Goal: Information Seeking & Learning: Learn about a topic

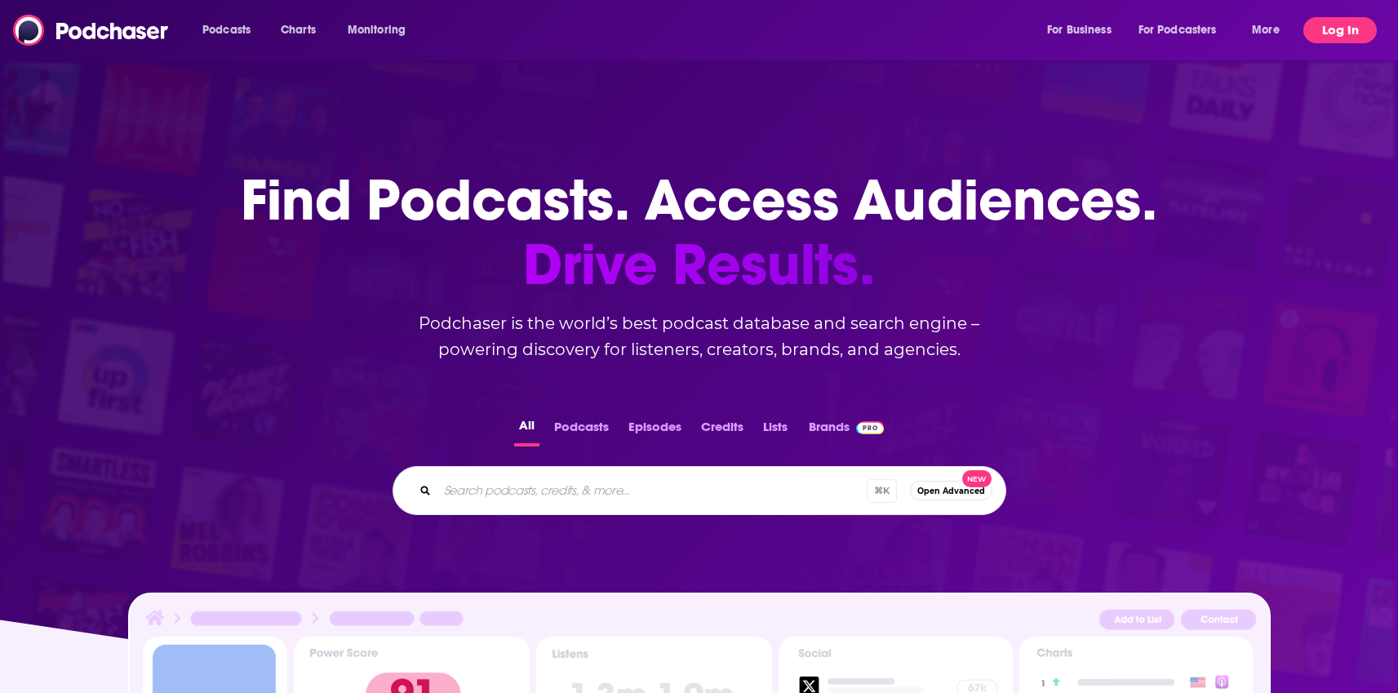
click at [1331, 33] on button "Log In" at bounding box center [1340, 30] width 73 height 26
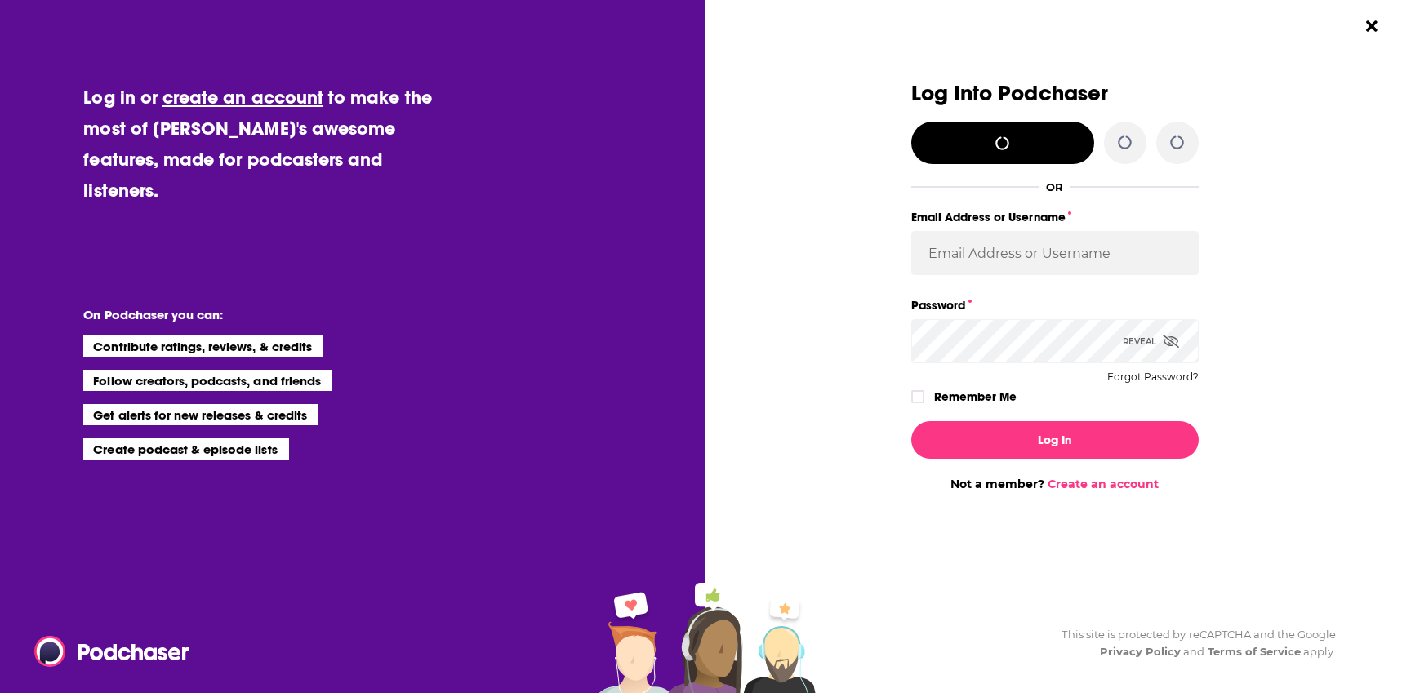
click at [1331, 33] on div "Log Into Podchaser OR Email Address or Username Password Reveal Forgot Password…" at bounding box center [1064, 346] width 691 height 693
type input "LaraghC"
click at [921, 397] on icon "Dialog" at bounding box center [918, 397] width 10 height 10
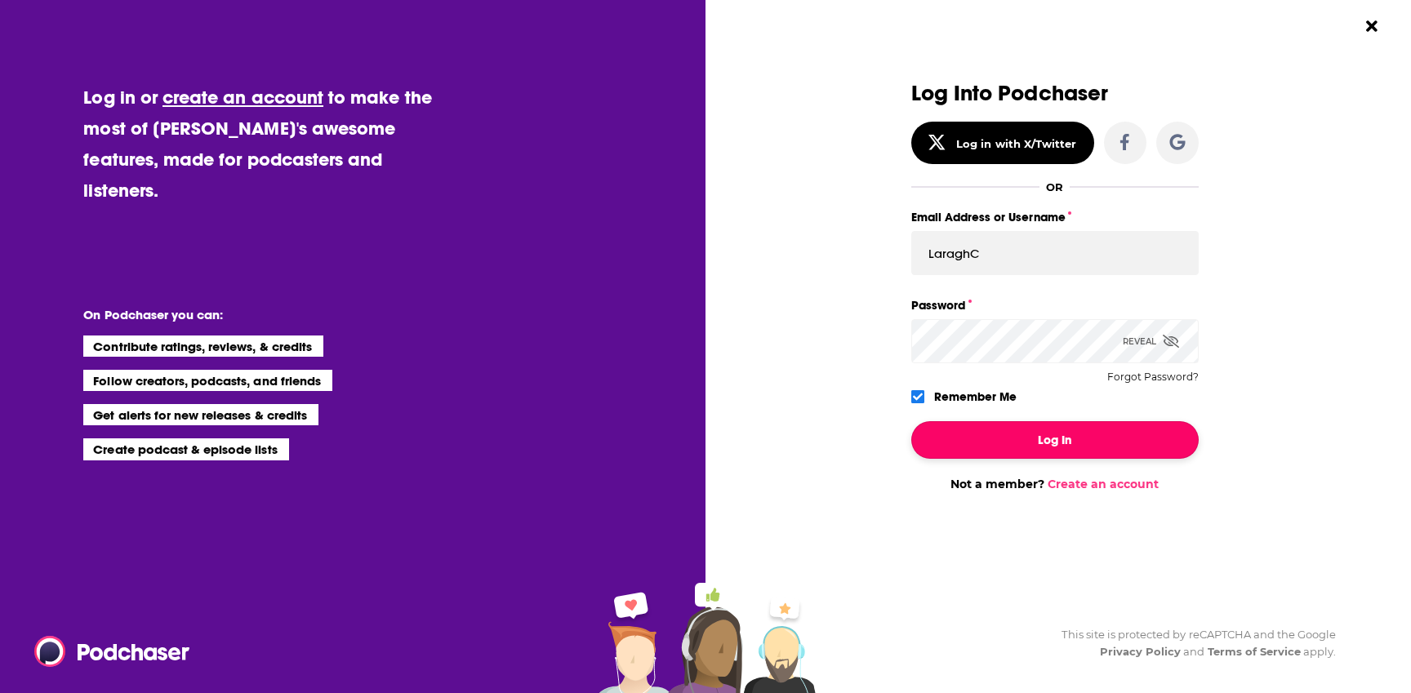
click at [1007, 427] on button "Log In" at bounding box center [1054, 440] width 287 height 38
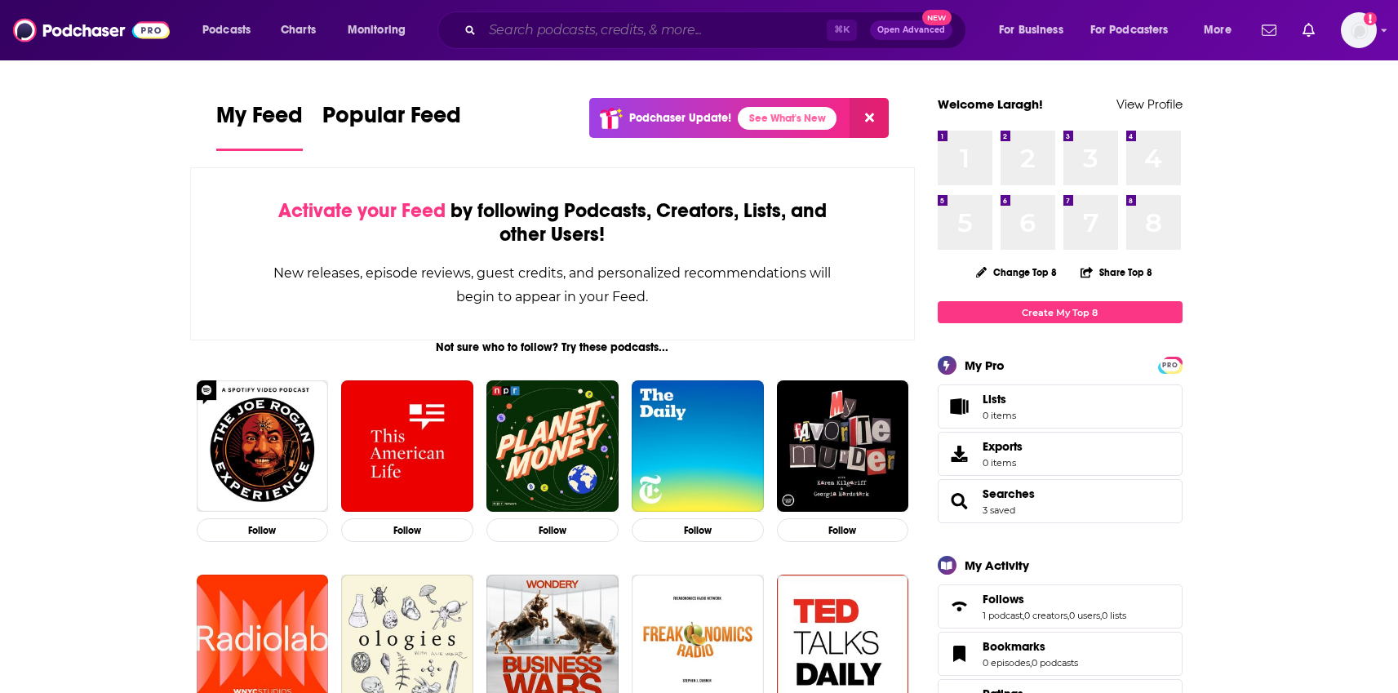
click at [603, 38] on input "Search podcasts, credits, & more..." at bounding box center [654, 30] width 344 height 26
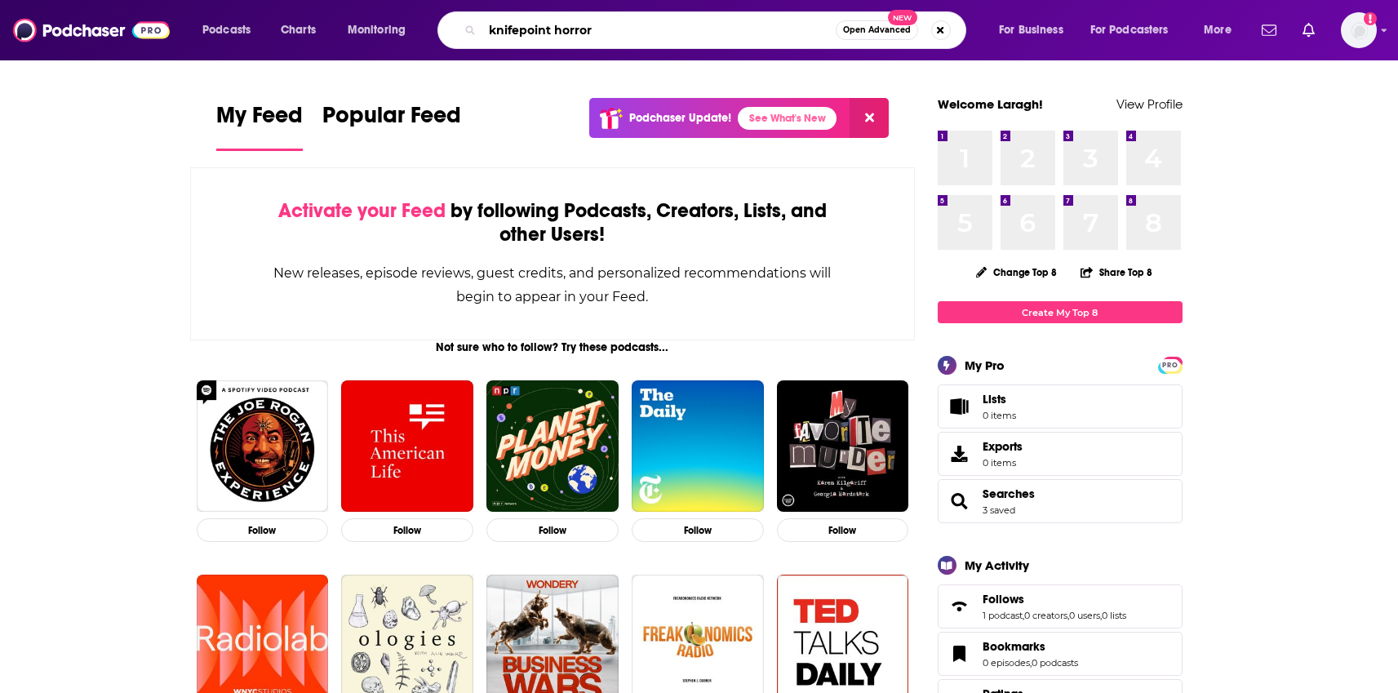
type input "knifepoint horror"
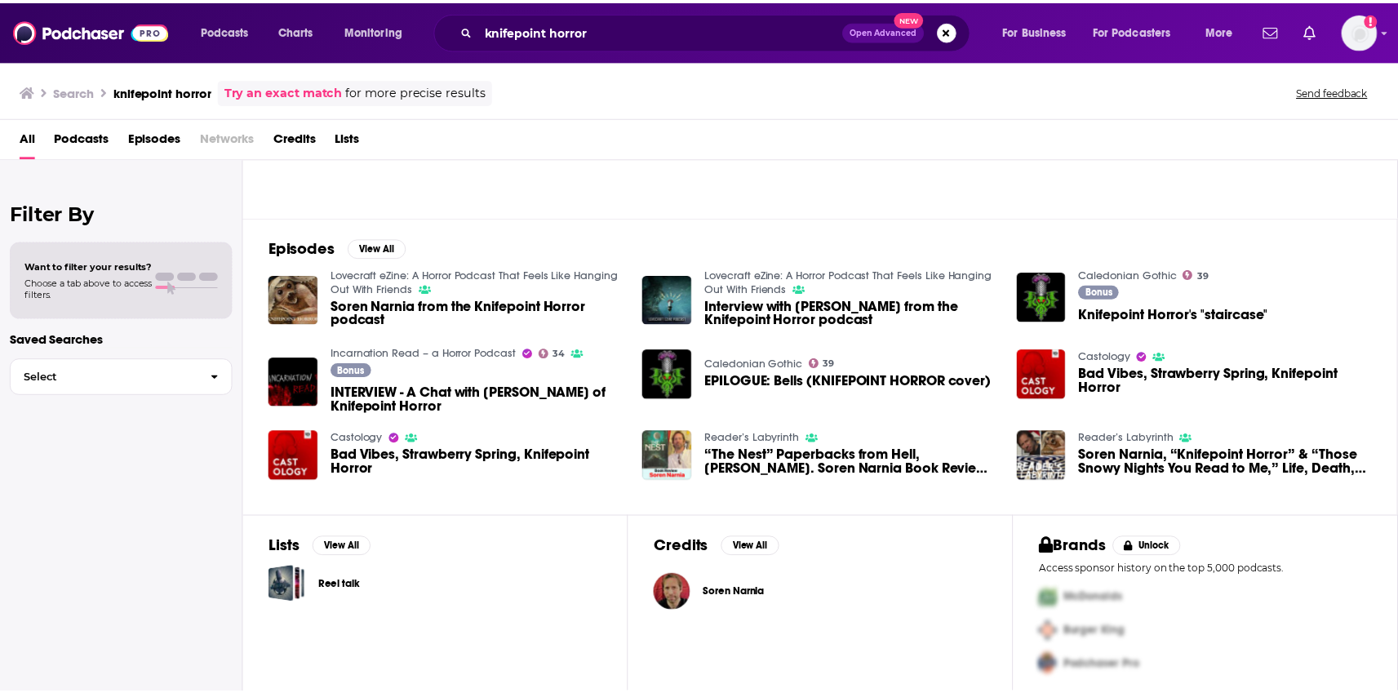
scroll to position [171, 0]
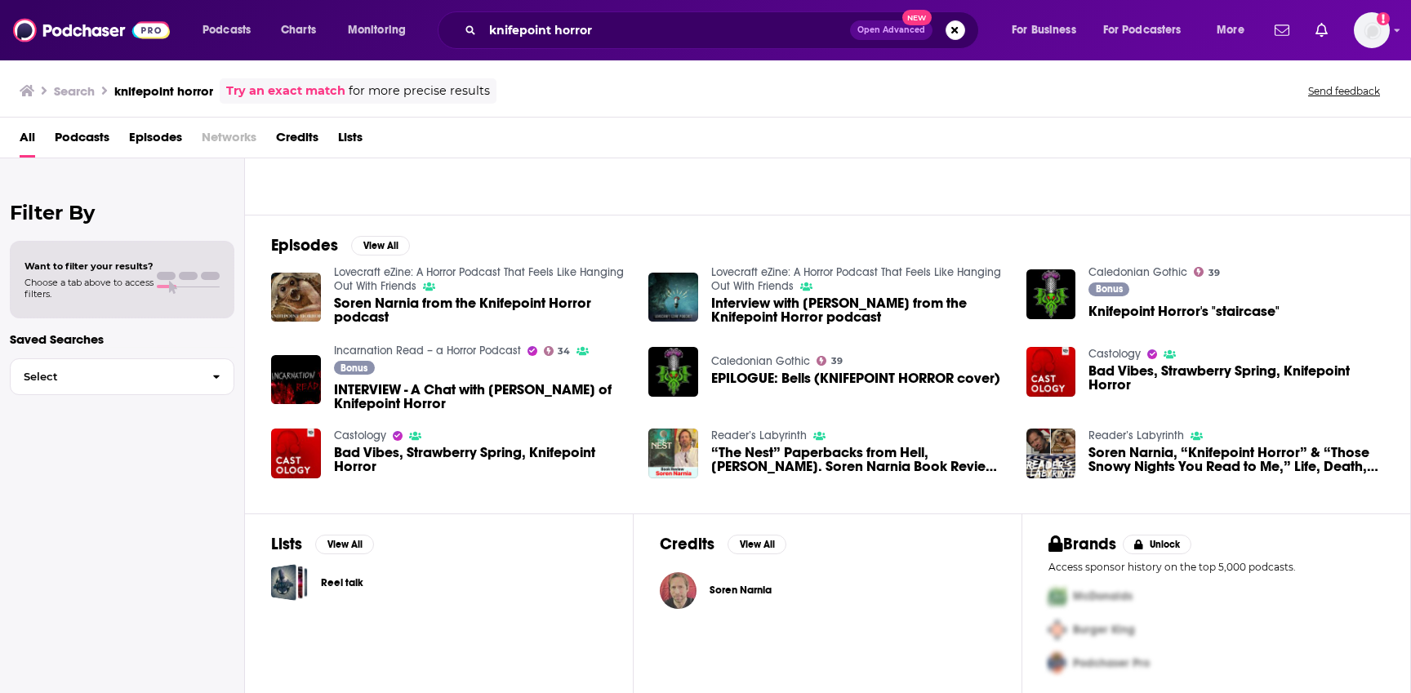
click at [691, 586] on img "Soren Narnia" at bounding box center [678, 590] width 37 height 37
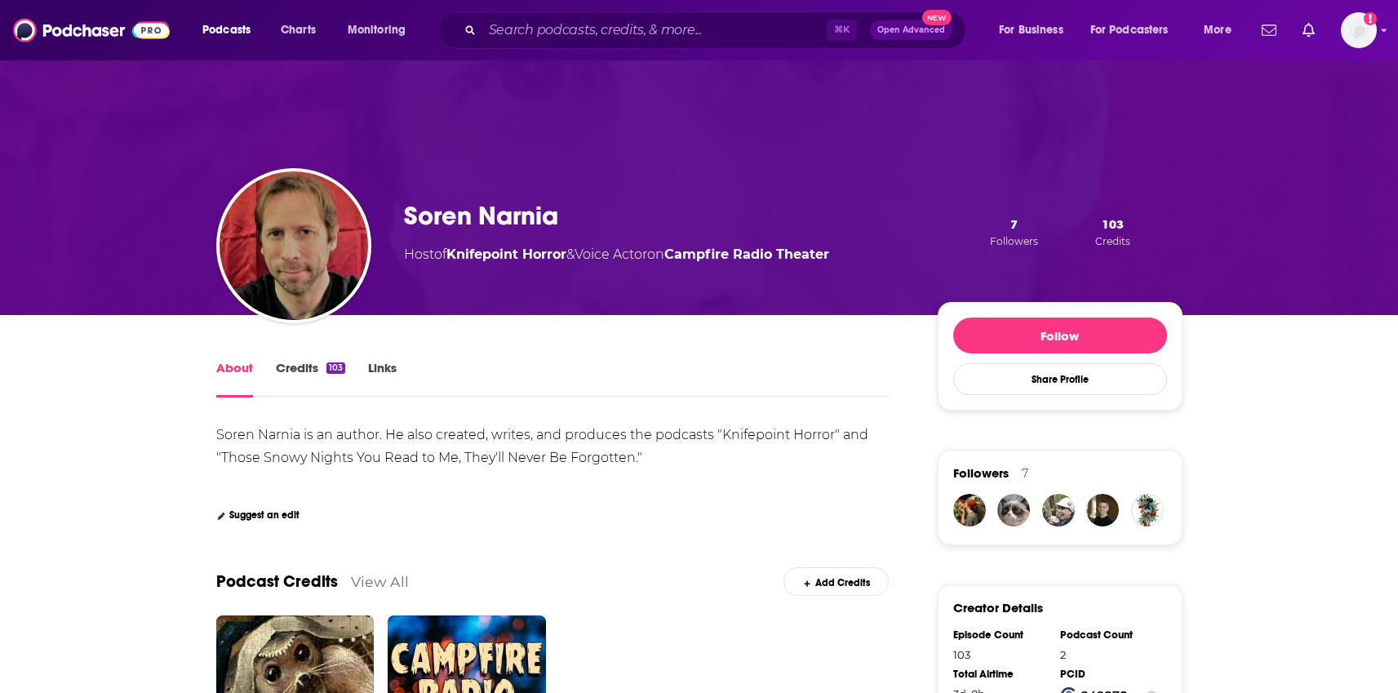
click at [316, 372] on link "Credits 103" at bounding box center [310, 379] width 69 height 38
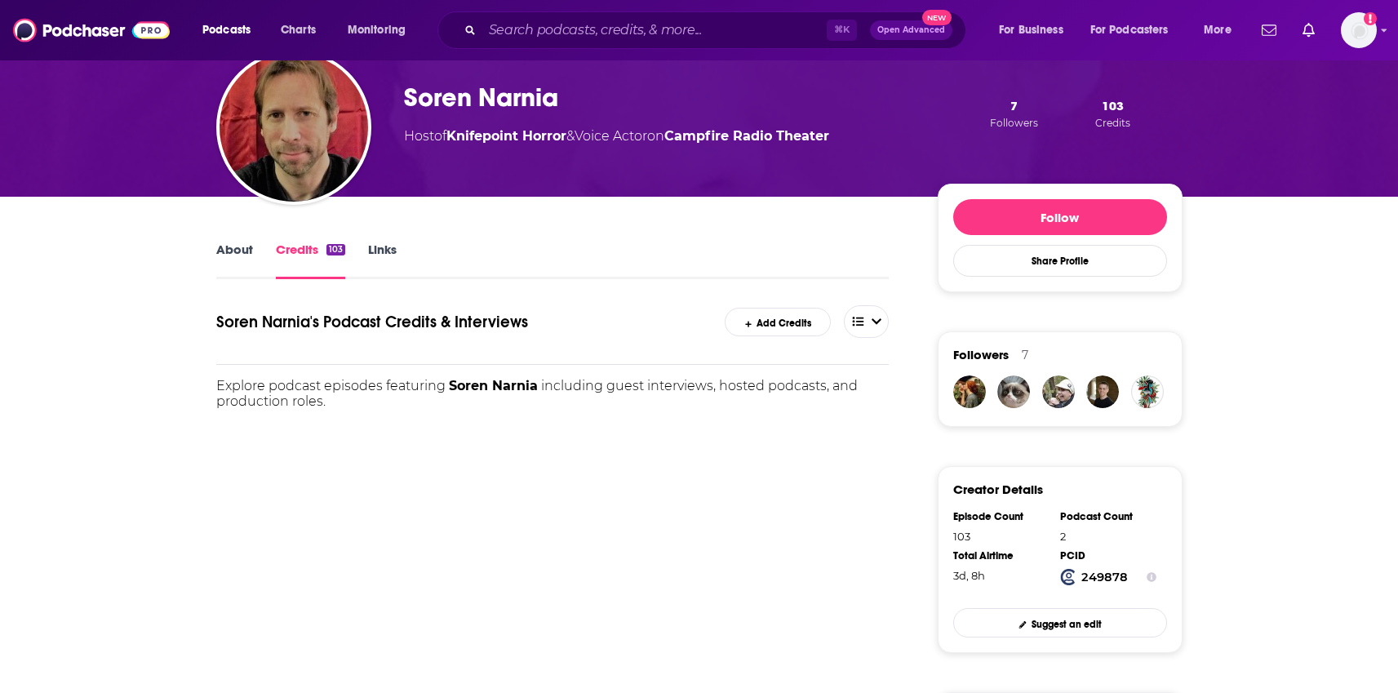
scroll to position [129, 0]
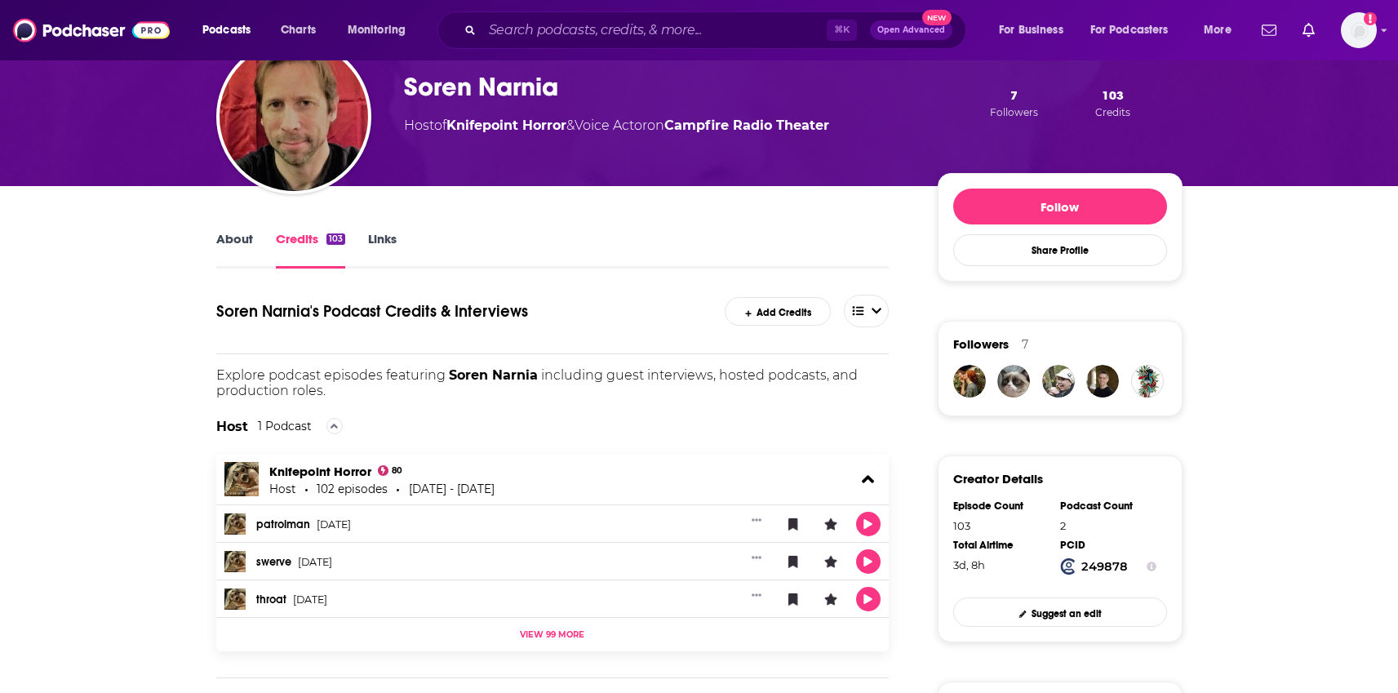
click at [383, 244] on link "Links" at bounding box center [382, 250] width 29 height 38
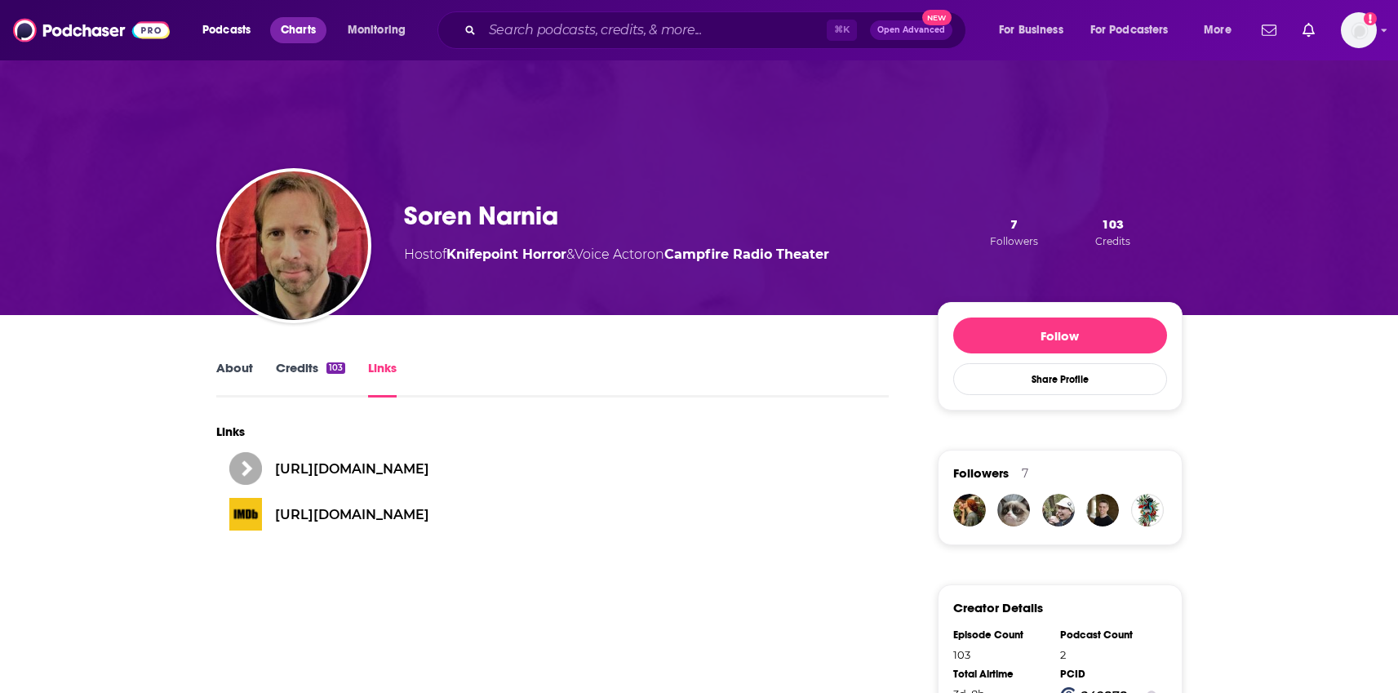
click at [287, 28] on span "Charts" at bounding box center [298, 30] width 35 height 23
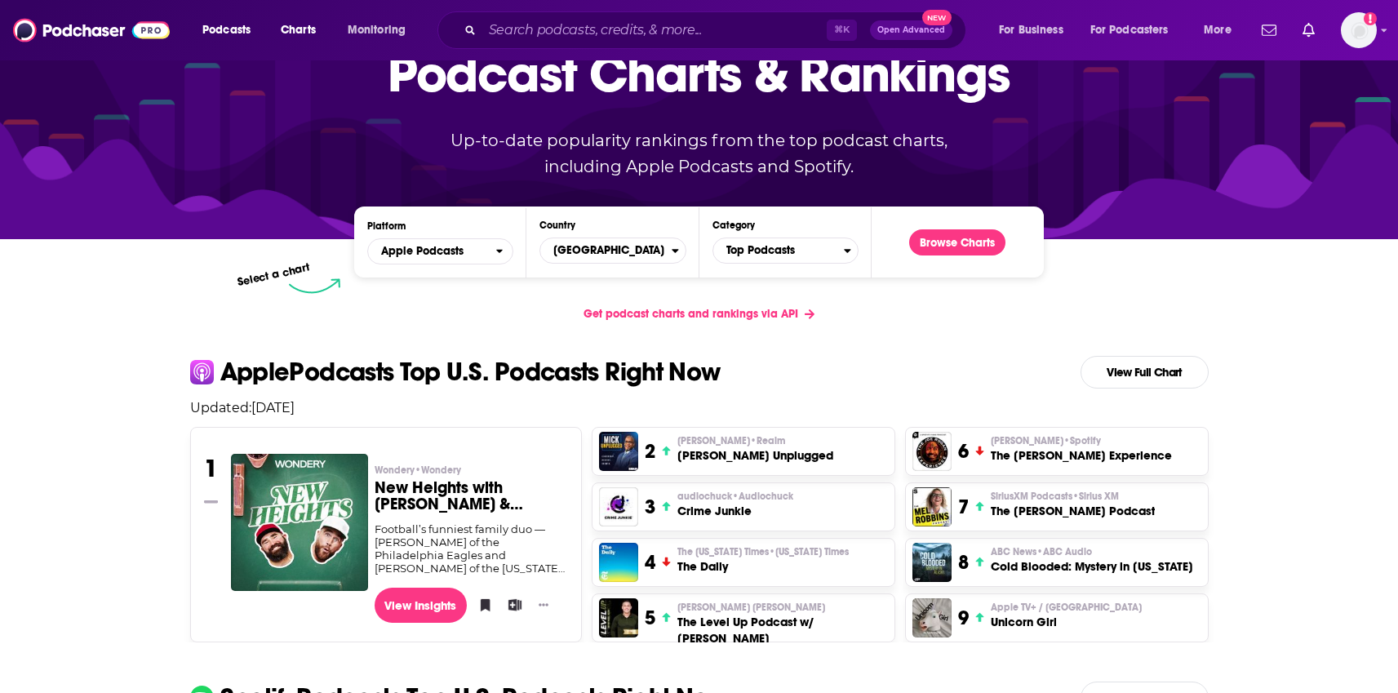
scroll to position [116, 0]
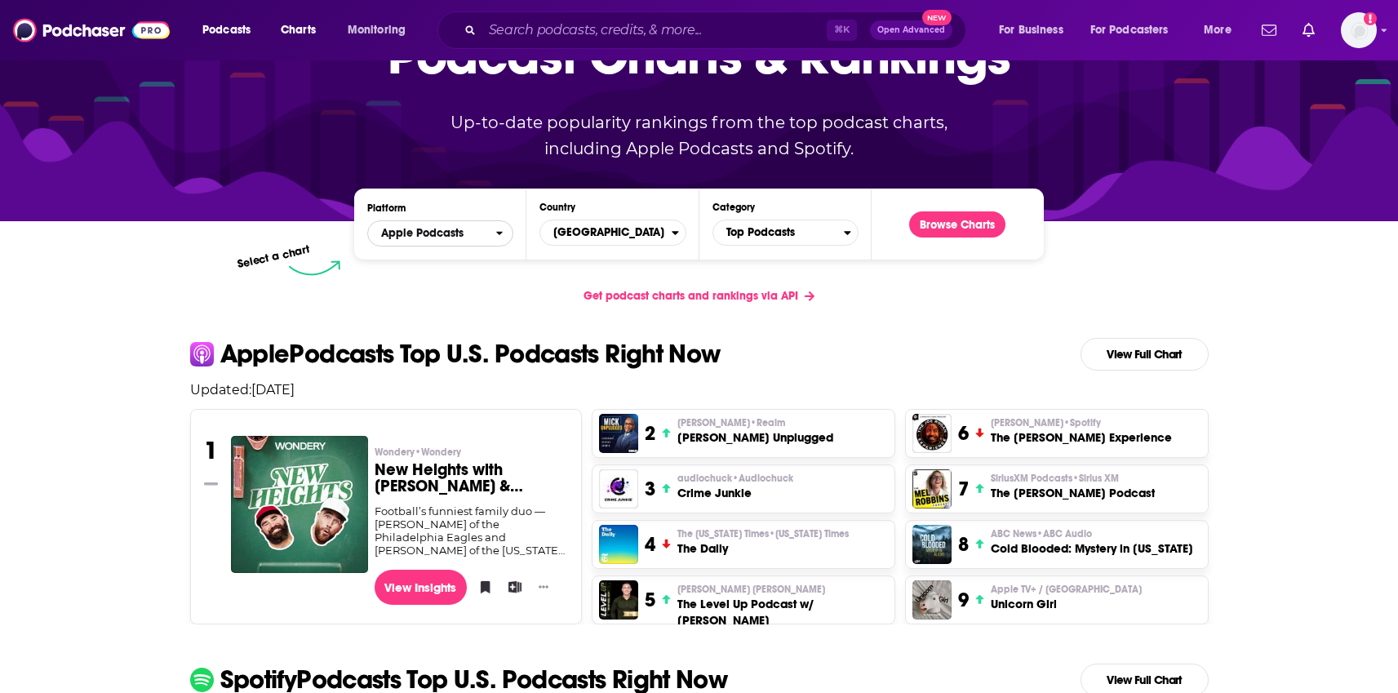
click at [482, 241] on span "Apple Podcasts" at bounding box center [431, 234] width 127 height 28
click at [458, 281] on span "Spotify" at bounding box center [439, 283] width 125 height 10
click at [962, 229] on button "Browse Charts" at bounding box center [957, 224] width 96 height 26
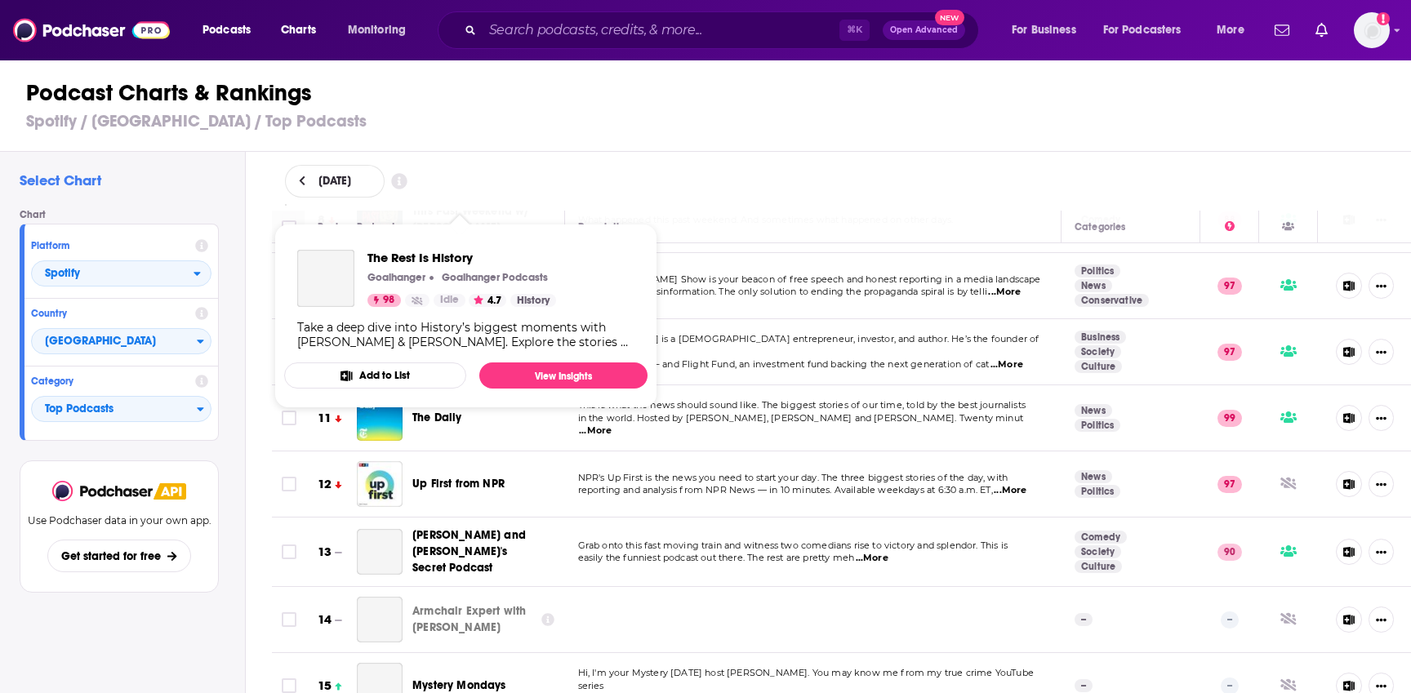
scroll to position [544, 0]
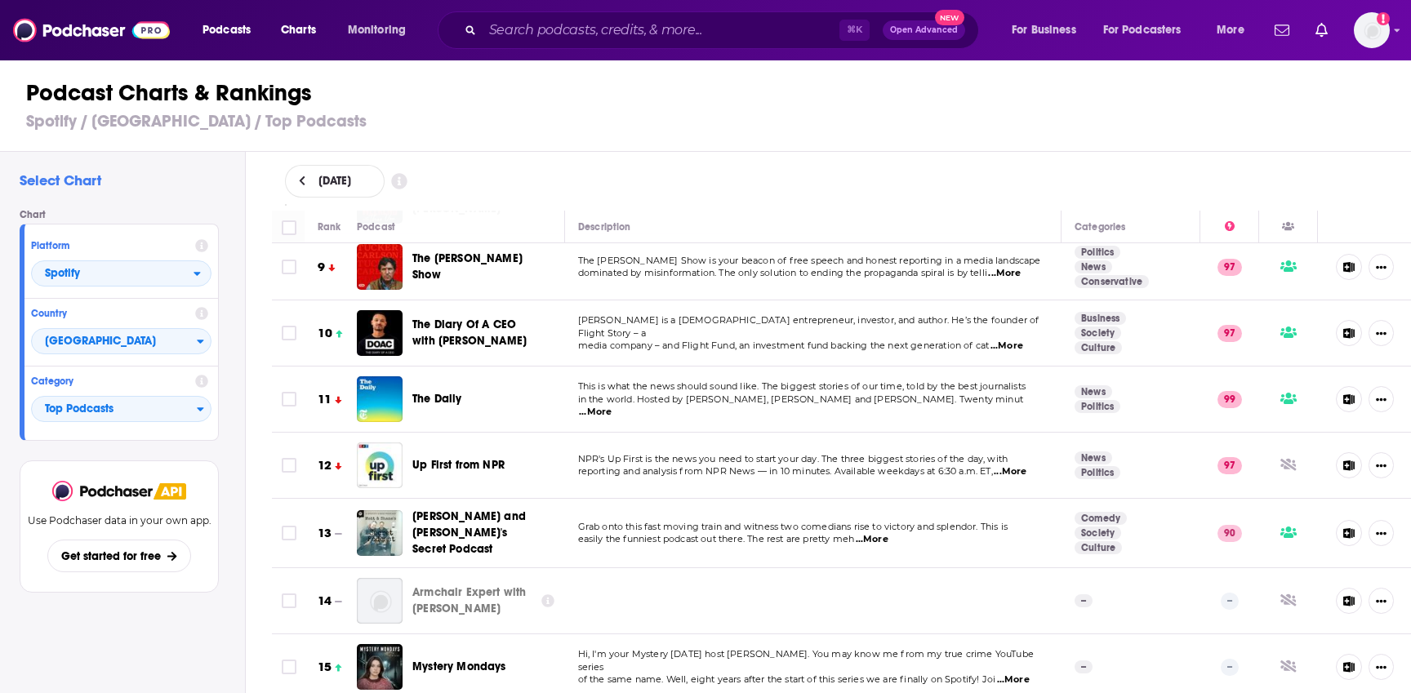
click at [729, 135] on div "Podcast Charts & Rankings Spotify / [GEOGRAPHIC_DATA] / Top Podcasts" at bounding box center [712, 105] width 1424 height 93
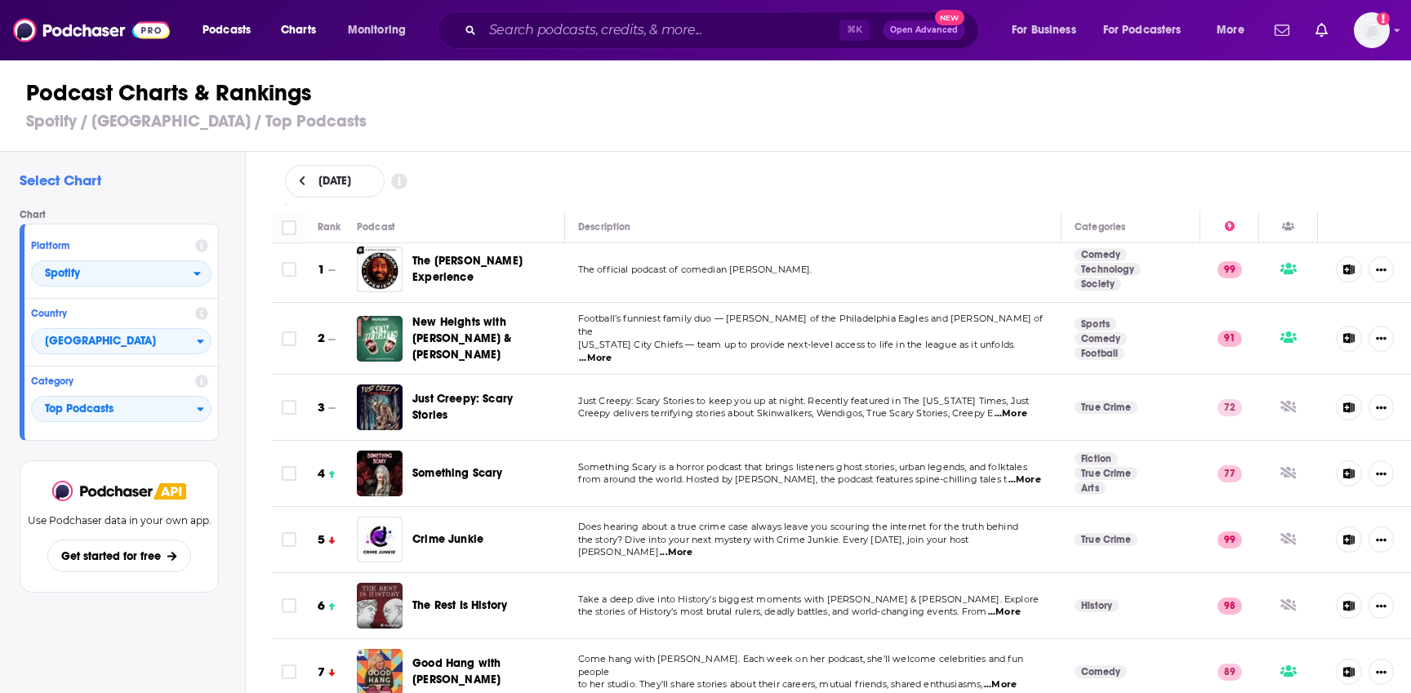
scroll to position [0, 0]
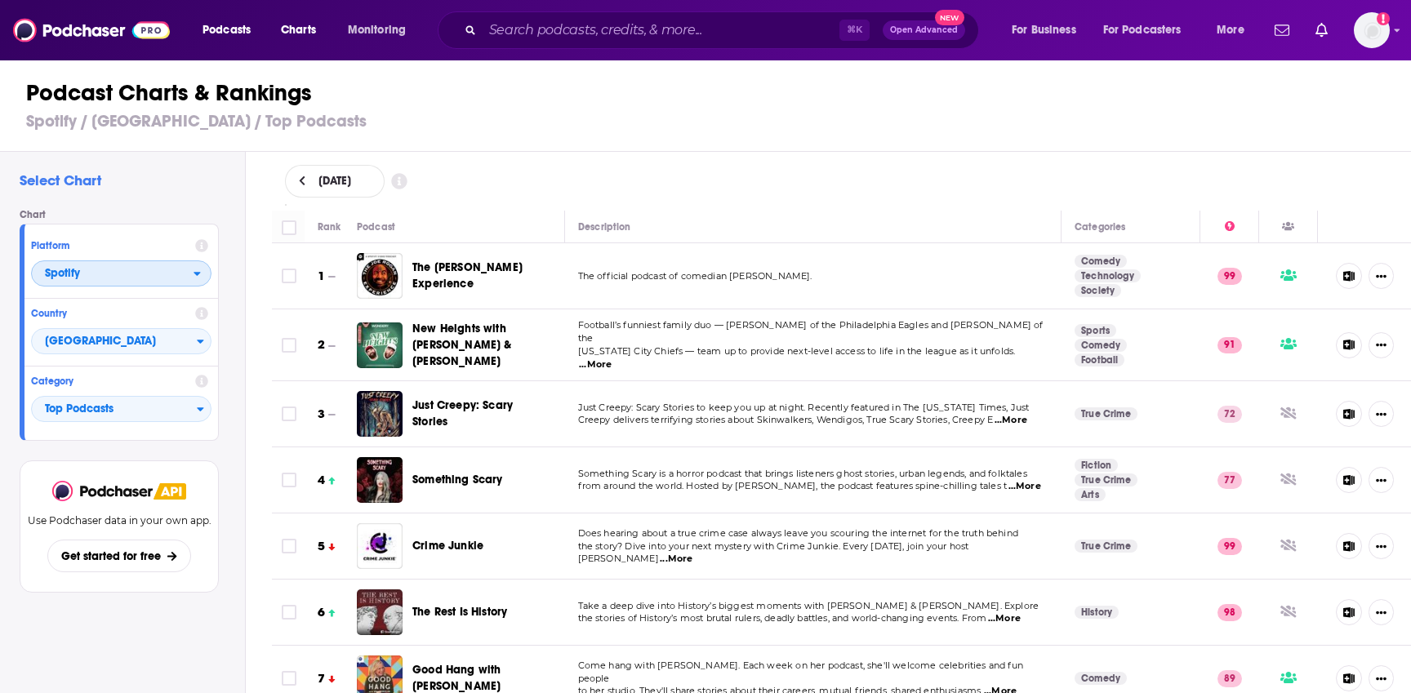
click at [182, 282] on span "Spotify" at bounding box center [113, 274] width 162 height 28
click at [163, 306] on span "Apple Podcasts" at bounding box center [120, 303] width 159 height 10
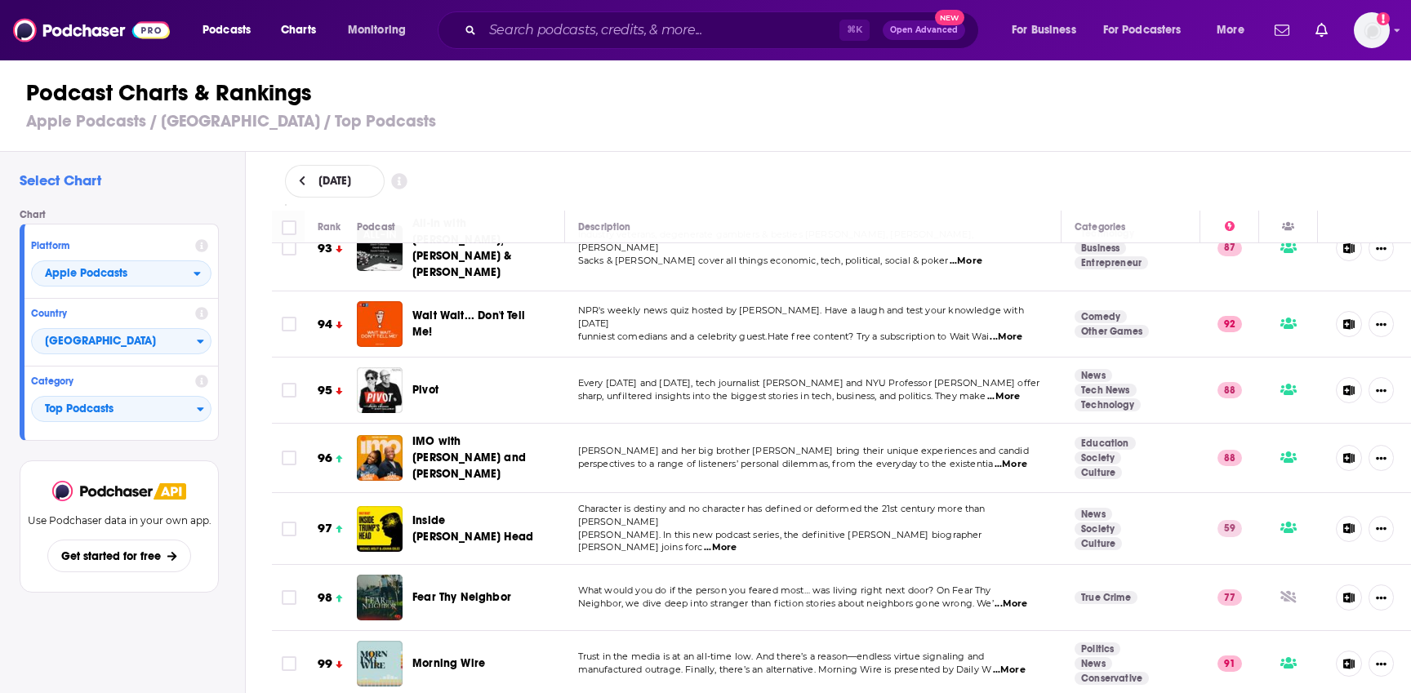
scroll to position [6301, 0]
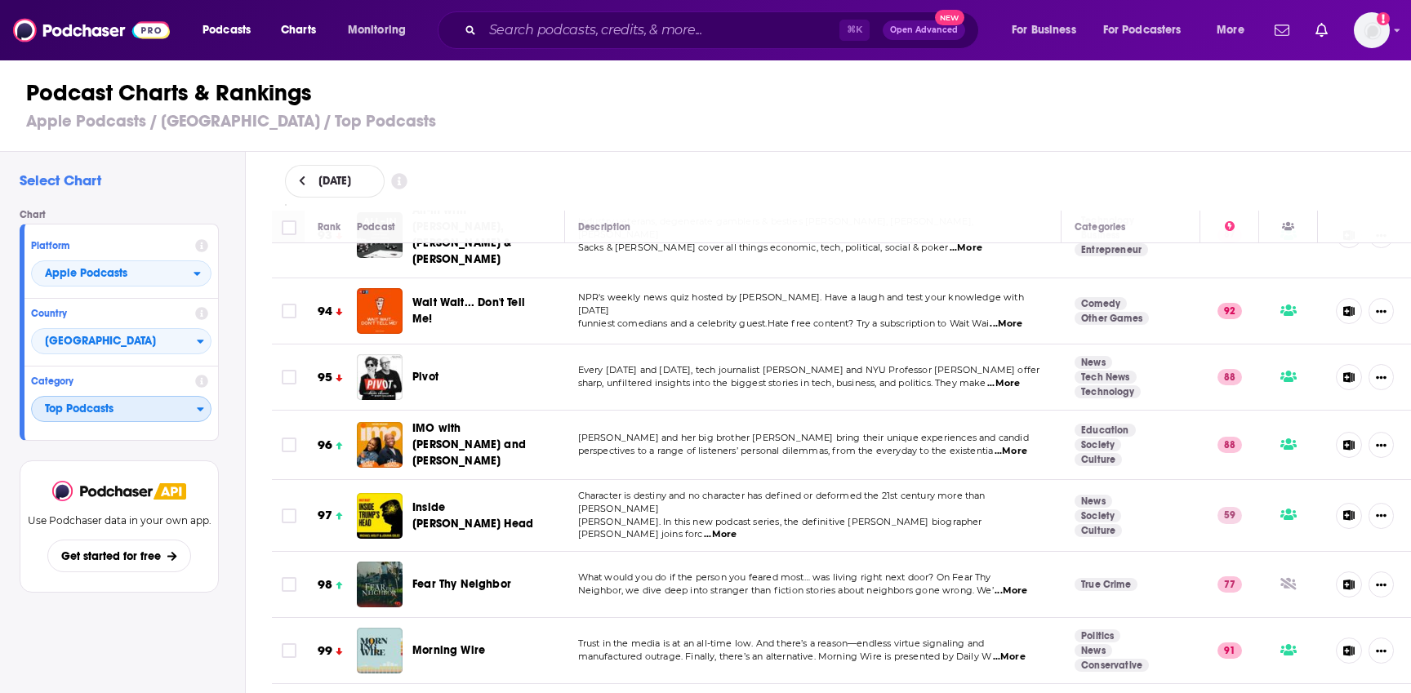
click at [122, 403] on span "Top Podcasts" at bounding box center [114, 410] width 165 height 28
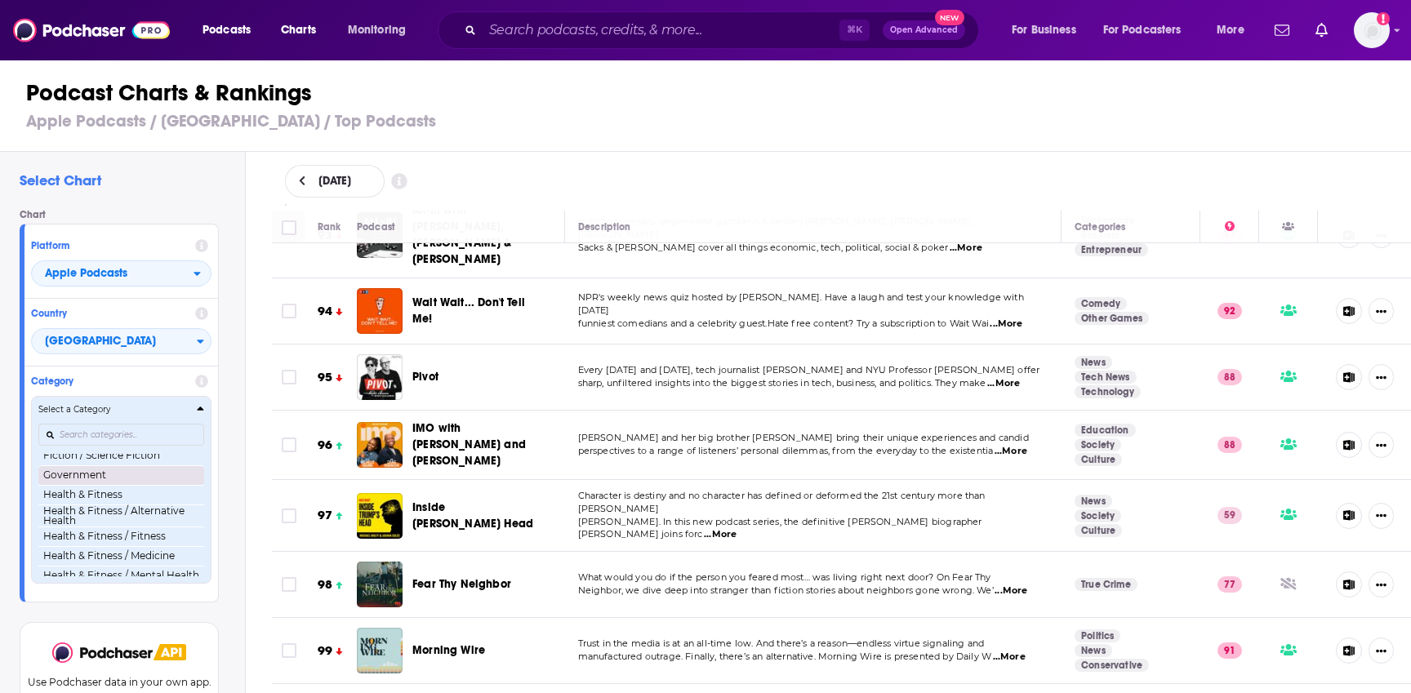
scroll to position [536, 0]
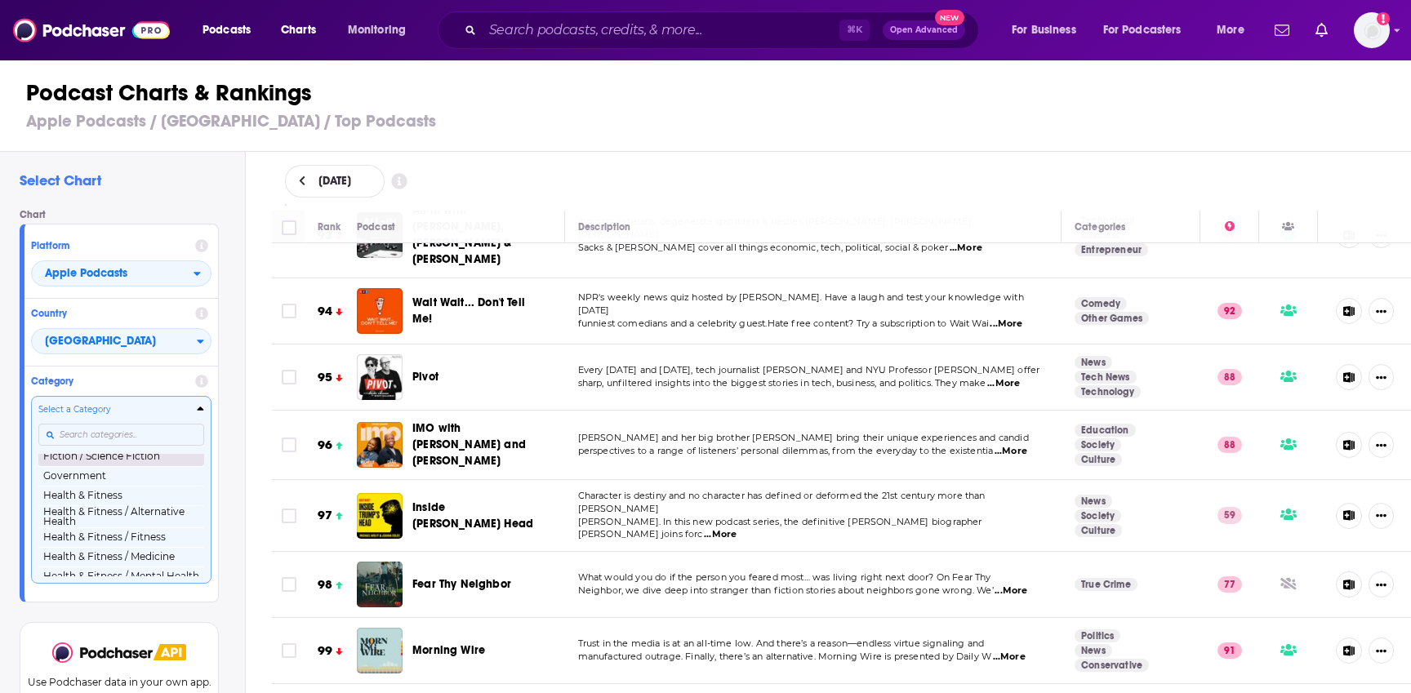
click at [134, 466] on button "Fiction / Science Fiction" at bounding box center [121, 457] width 166 height 20
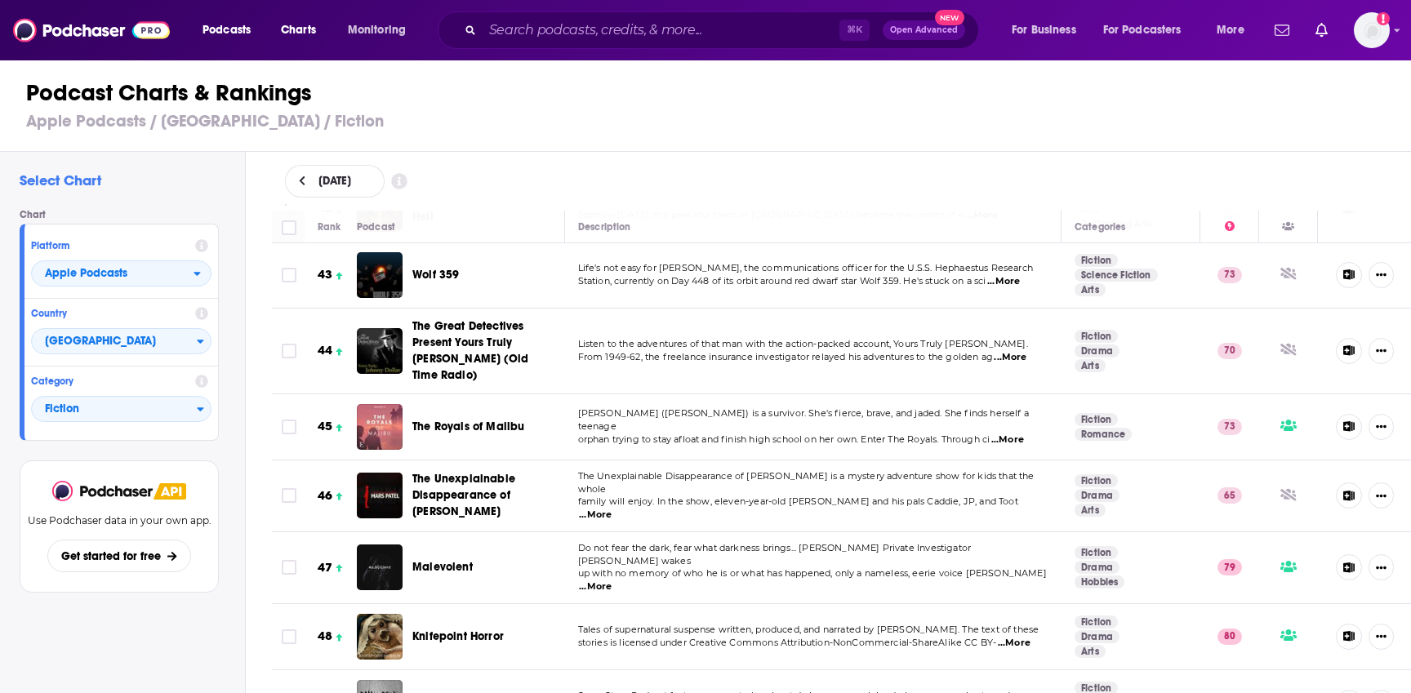
scroll to position [2831, 0]
